Goal: Register for event/course

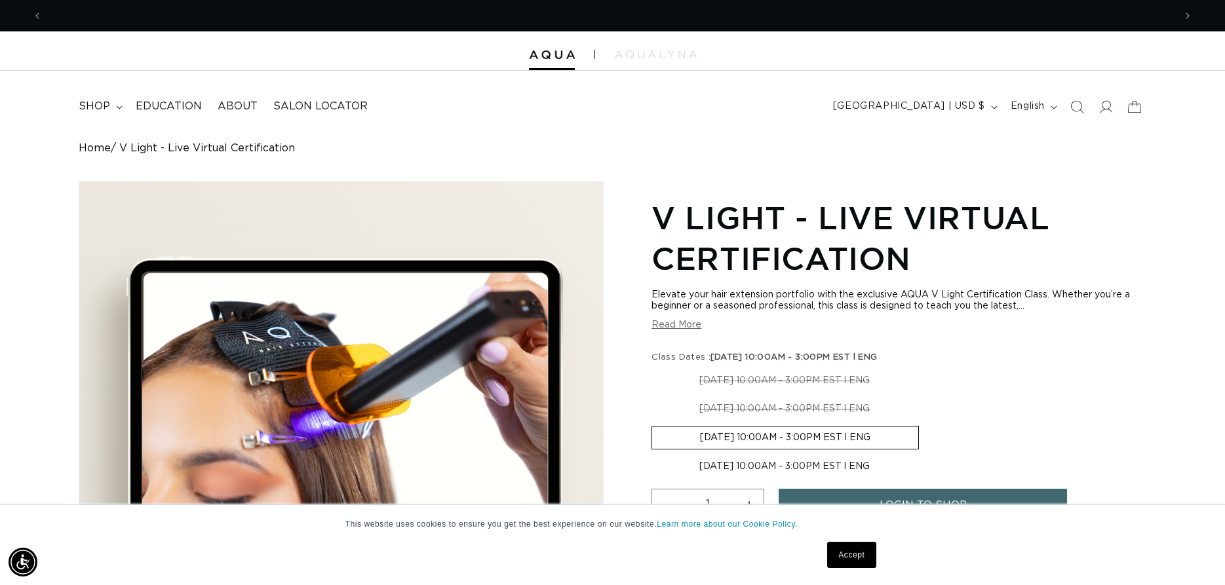
scroll to position [0, 1132]
click at [663, 327] on button "Read More" at bounding box center [677, 325] width 50 height 11
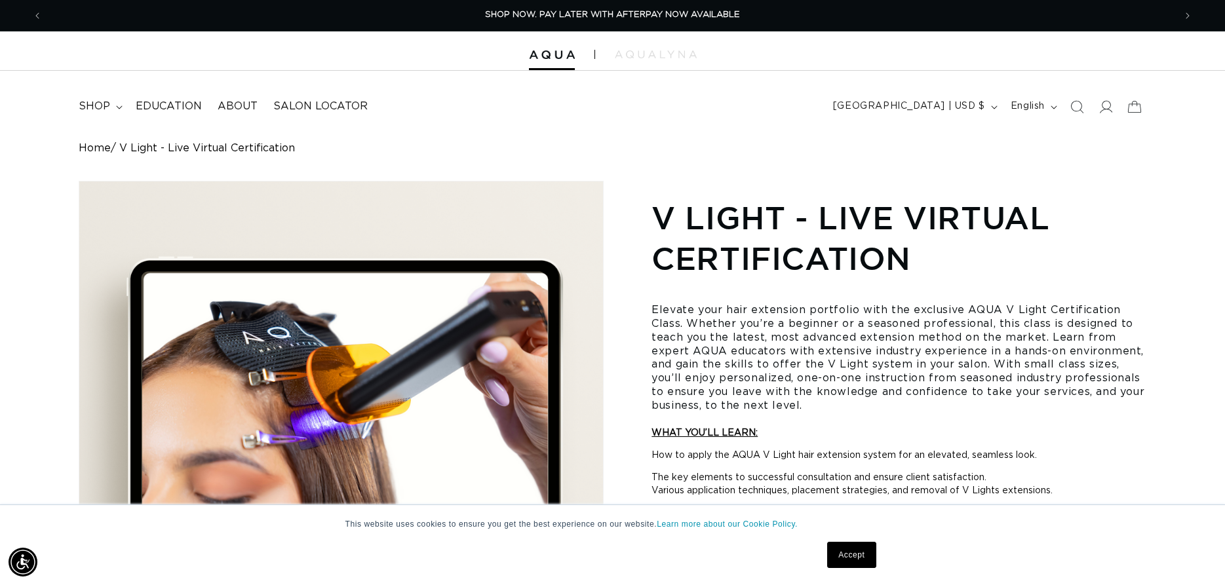
click at [854, 559] on link "Accept" at bounding box center [851, 555] width 49 height 26
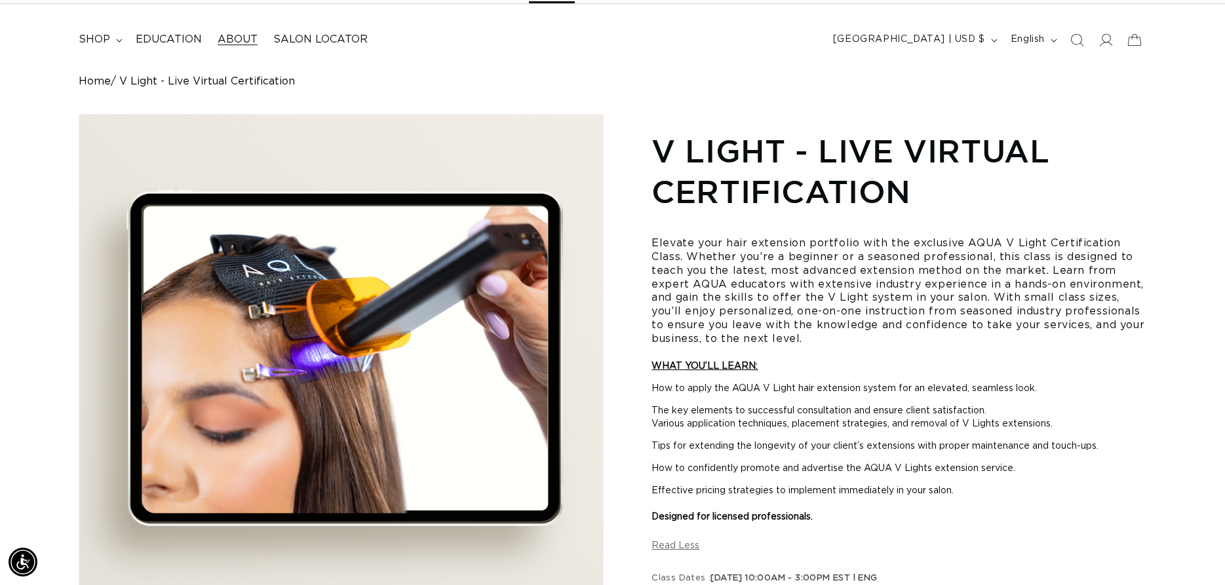
click at [233, 41] on span "About" at bounding box center [238, 40] width 40 height 14
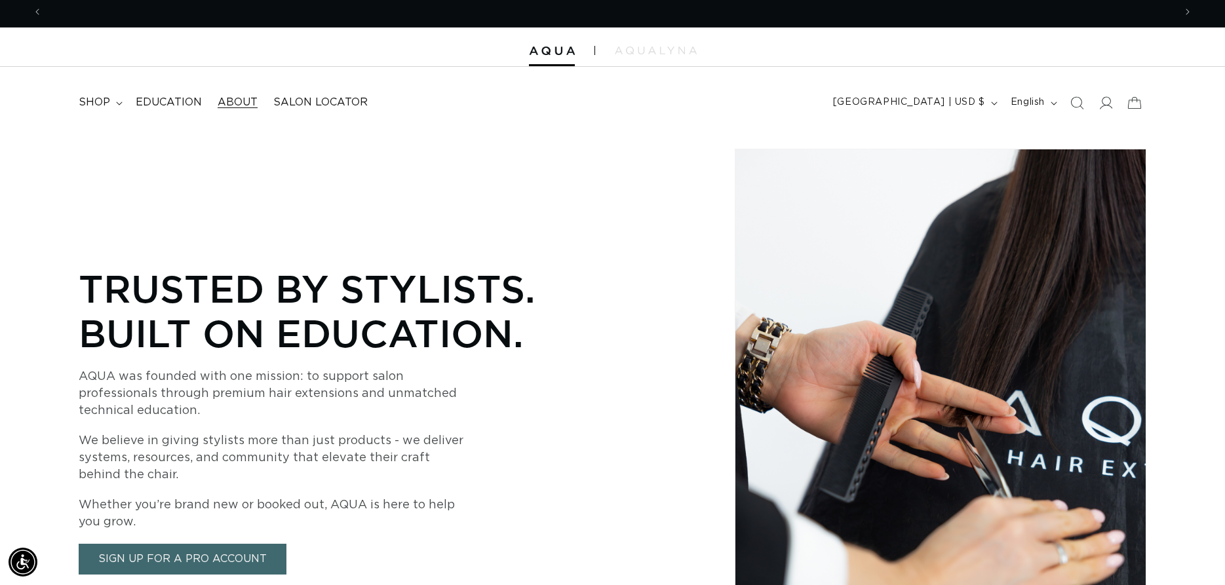
scroll to position [0, 2264]
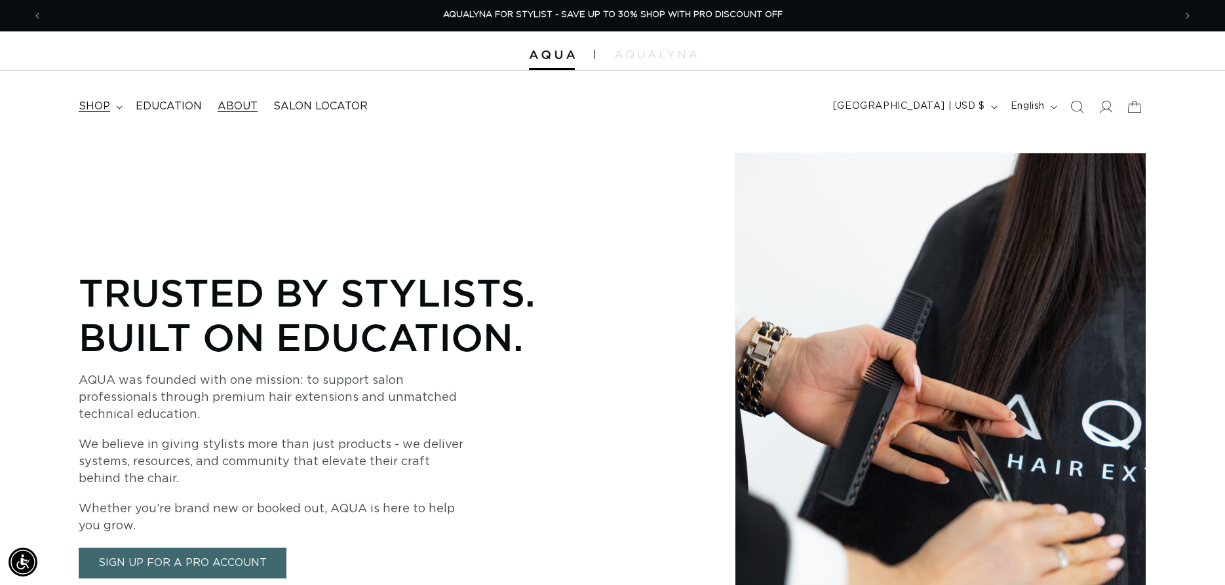
click at [104, 108] on span "shop" at bounding box center [94, 107] width 31 height 14
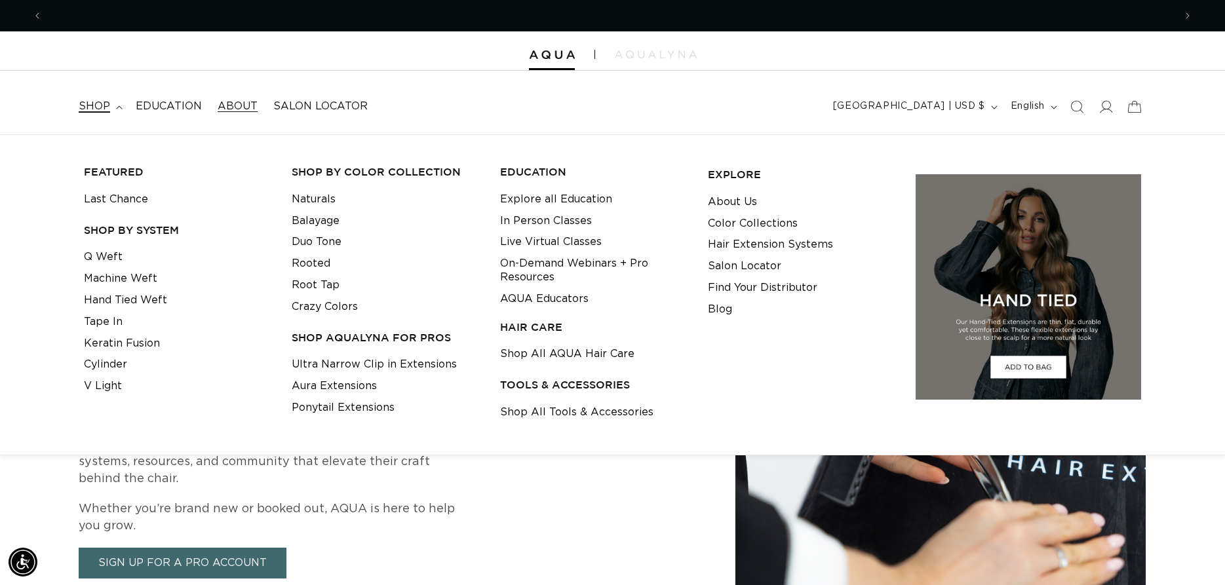
scroll to position [0, 1132]
click at [734, 245] on link "Hair Extension Systems" at bounding box center [770, 245] width 125 height 22
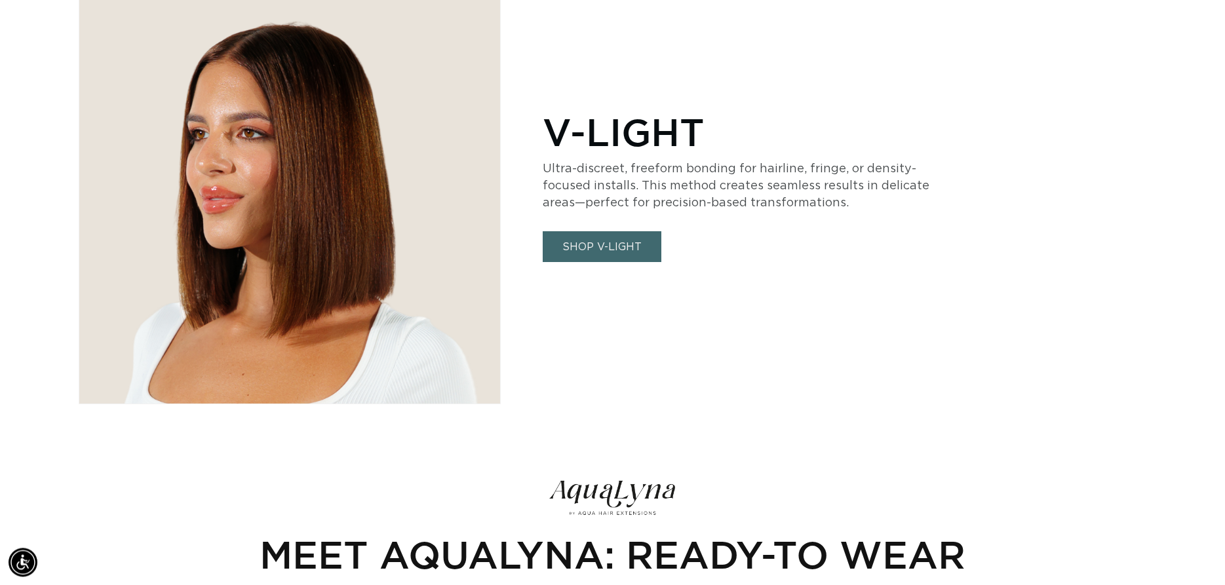
scroll to position [3610, 0]
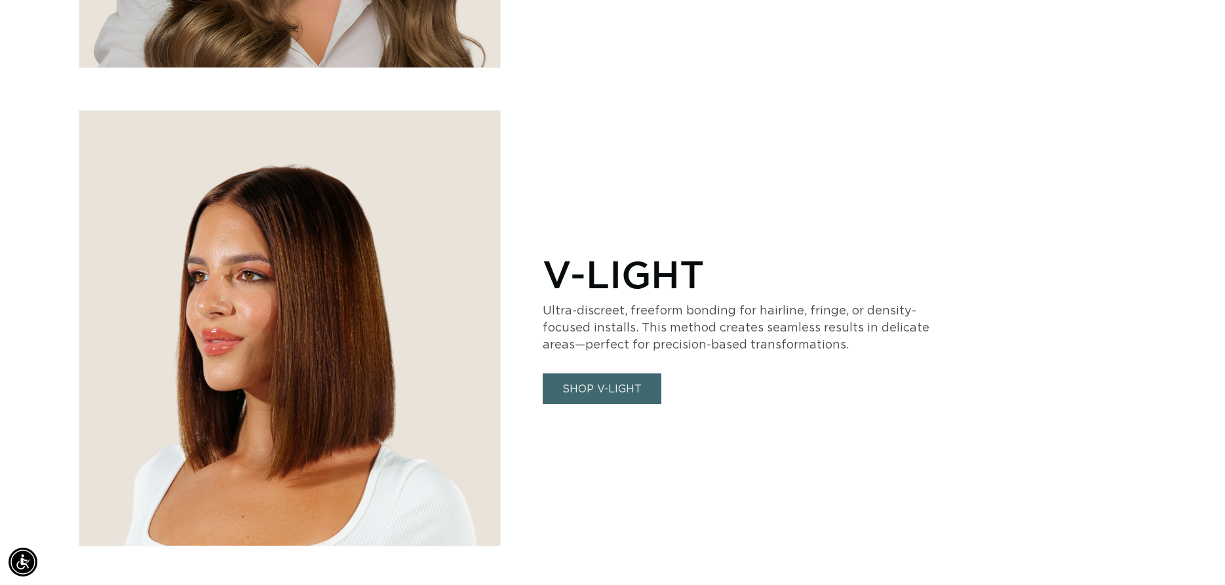
click at [623, 336] on p "Ultra-discreet, freeform bonding for hairline, fringe, or density-focused insta…" at bounding box center [739, 328] width 393 height 51
click at [605, 382] on link "SHOP V-LIGHT" at bounding box center [602, 389] width 119 height 31
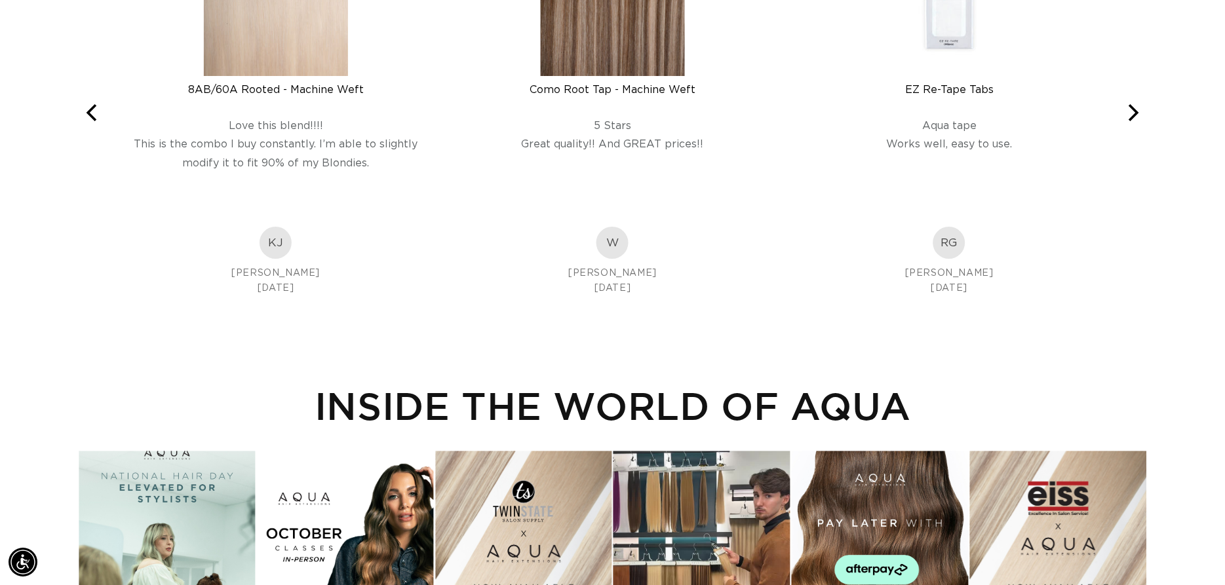
scroll to position [0, 1132]
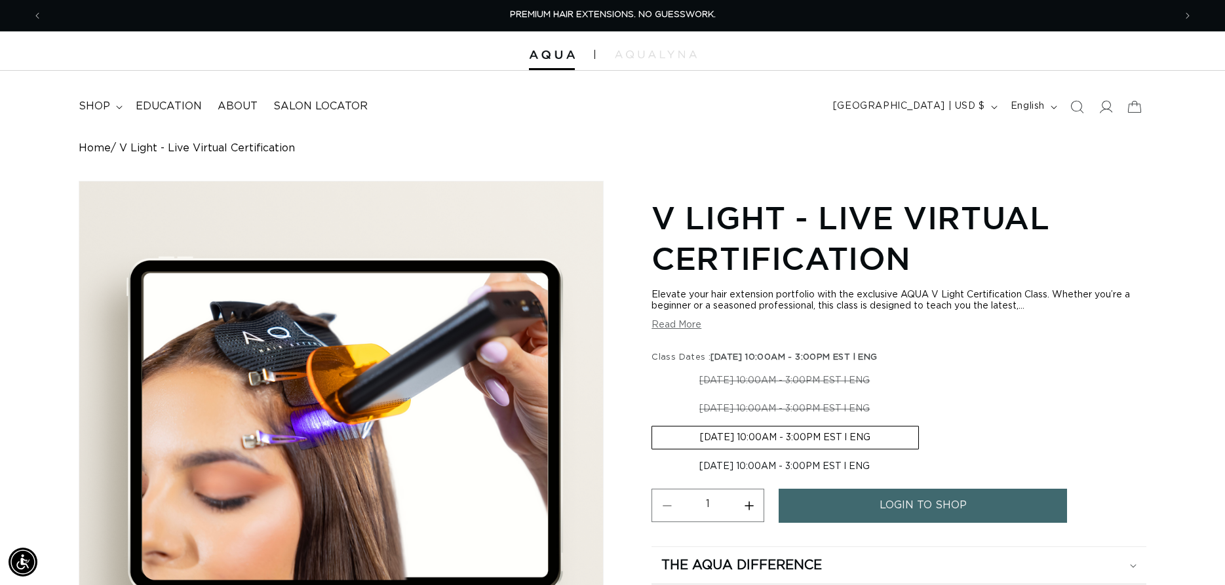
click at [689, 324] on button "Read More" at bounding box center [677, 325] width 50 height 11
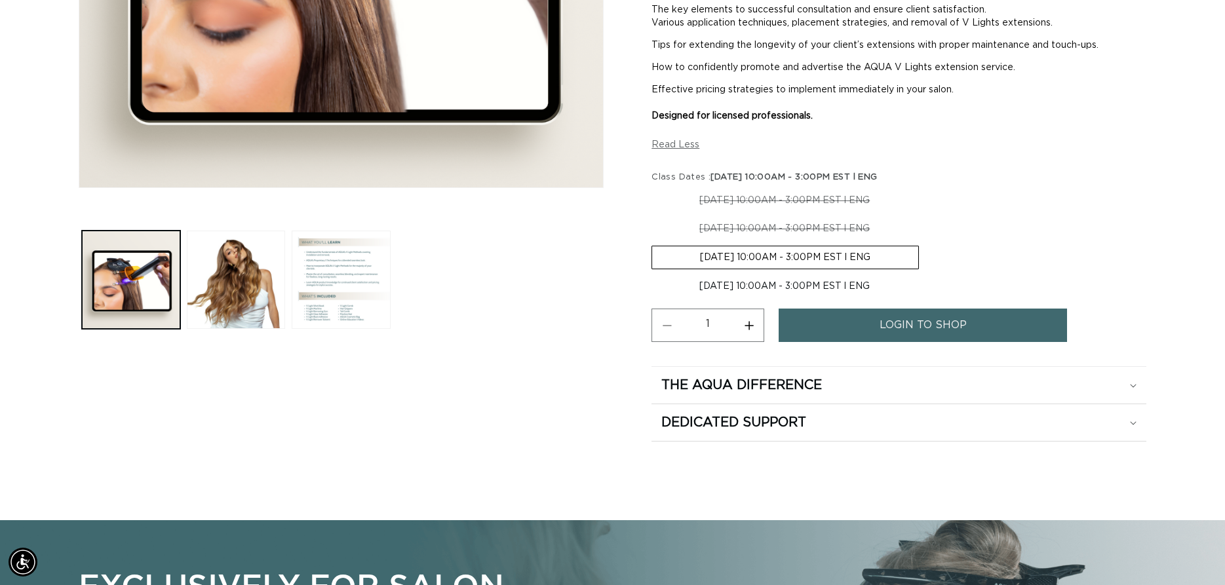
scroll to position [0, 1132]
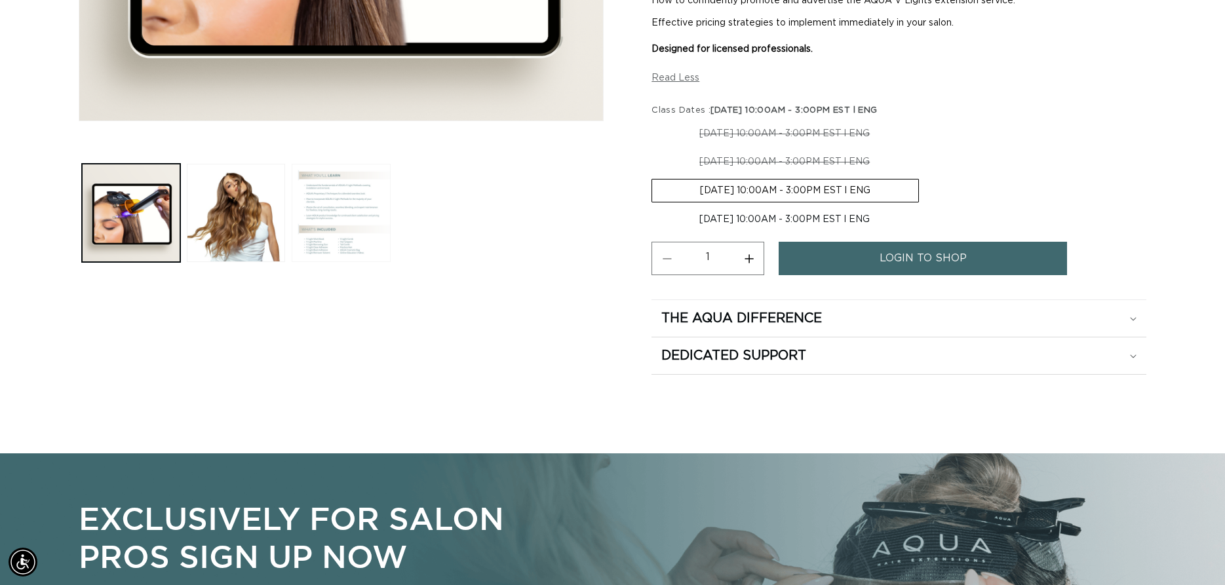
click at [332, 206] on button "Load image 3 in gallery view" at bounding box center [341, 213] width 98 height 98
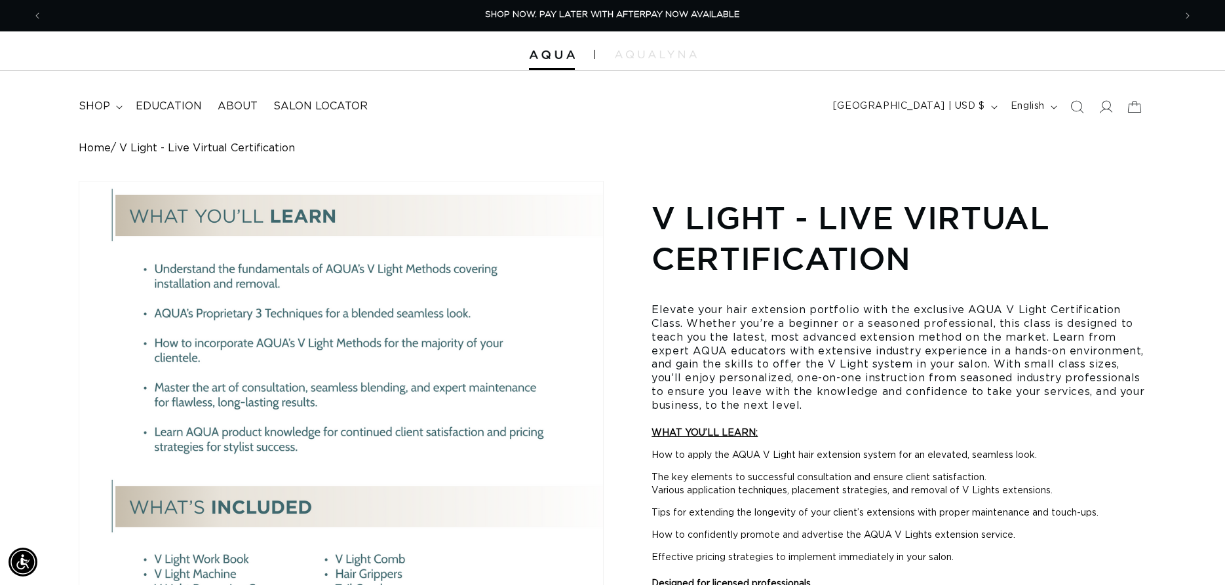
scroll to position [0, 0]
